Goal: Information Seeking & Learning: Find contact information

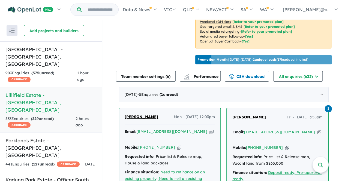
scroll to position [195, 0]
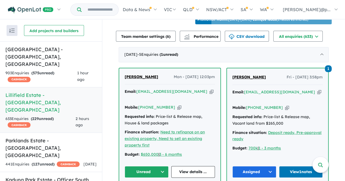
click at [173, 104] on div "Mobile: [PHONE_NUMBER] Copied!" at bounding box center [169, 107] width 90 height 7
click at [177, 105] on icon "button" at bounding box center [179, 108] width 4 height 6
click at [186, 90] on div "Email: [EMAIL_ADDRESS][DOMAIN_NAME] Copied!" at bounding box center [169, 95] width 90 height 13
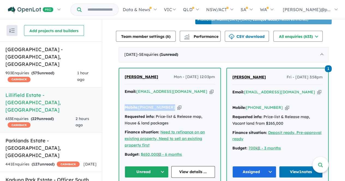
click at [209, 90] on icon "button" at bounding box center [211, 92] width 4 height 6
copy div "Mobile: +61 421 569 779 Copied!"
click at [185, 166] on link "View details ..." at bounding box center [193, 172] width 44 height 12
click at [147, 166] on button "Unread" at bounding box center [146, 172] width 44 height 12
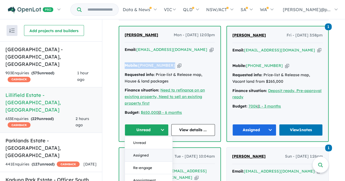
click at [141, 149] on button "Assigned" at bounding box center [148, 155] width 47 height 13
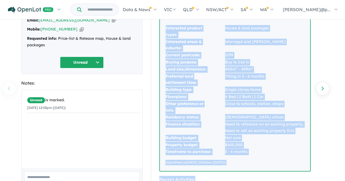
scroll to position [53, 0]
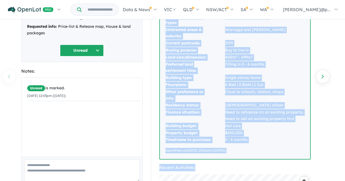
drag, startPoint x: 166, startPoint y: 43, endPoint x: 241, endPoint y: 153, distance: 133.1
click at [241, 153] on div "Interested product types: House & land packages Interested areas & suburbs: War…" at bounding box center [235, 83] width 150 height 152
copy div "Interested product types: House & land packages Interested areas & suburbs: War…"
